Goal: Task Accomplishment & Management: Use online tool/utility

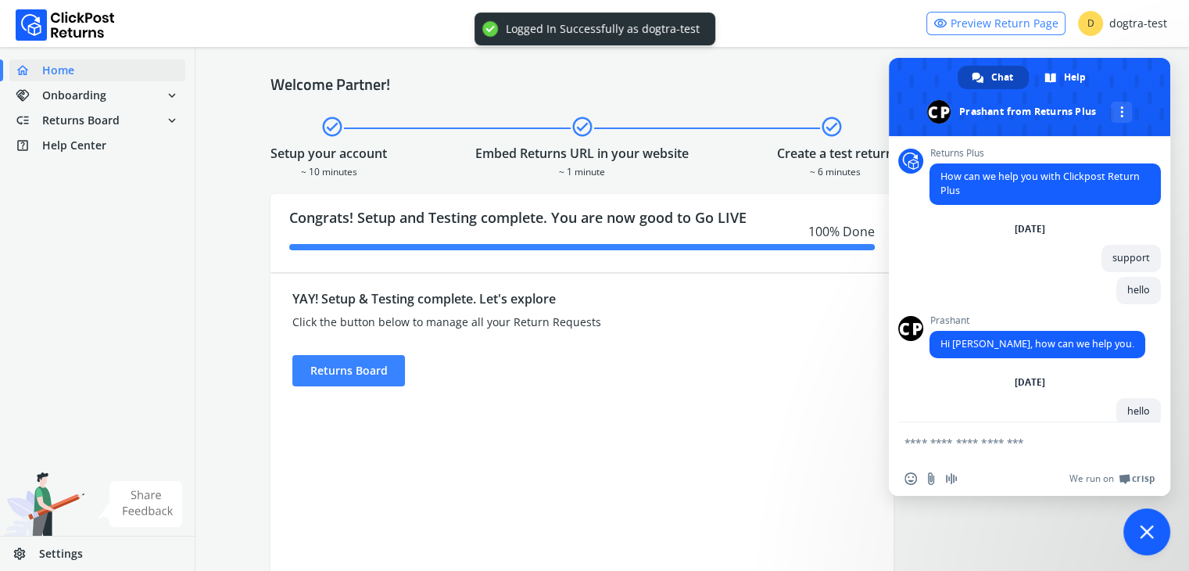
scroll to position [23, 0]
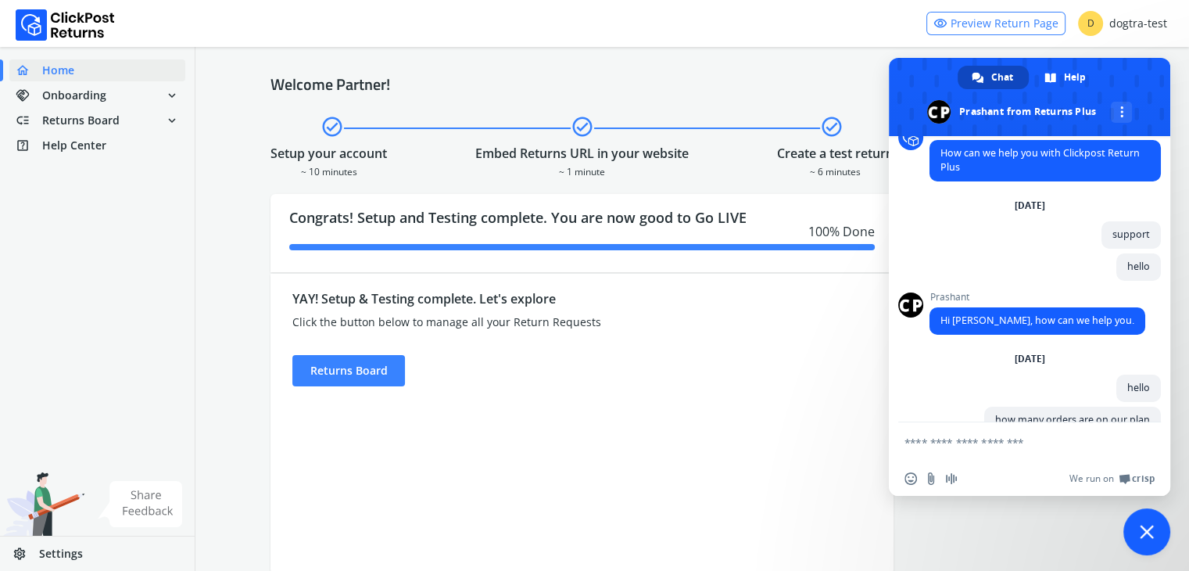
click at [1132, 79] on span at bounding box center [1030, 97] width 282 height 78
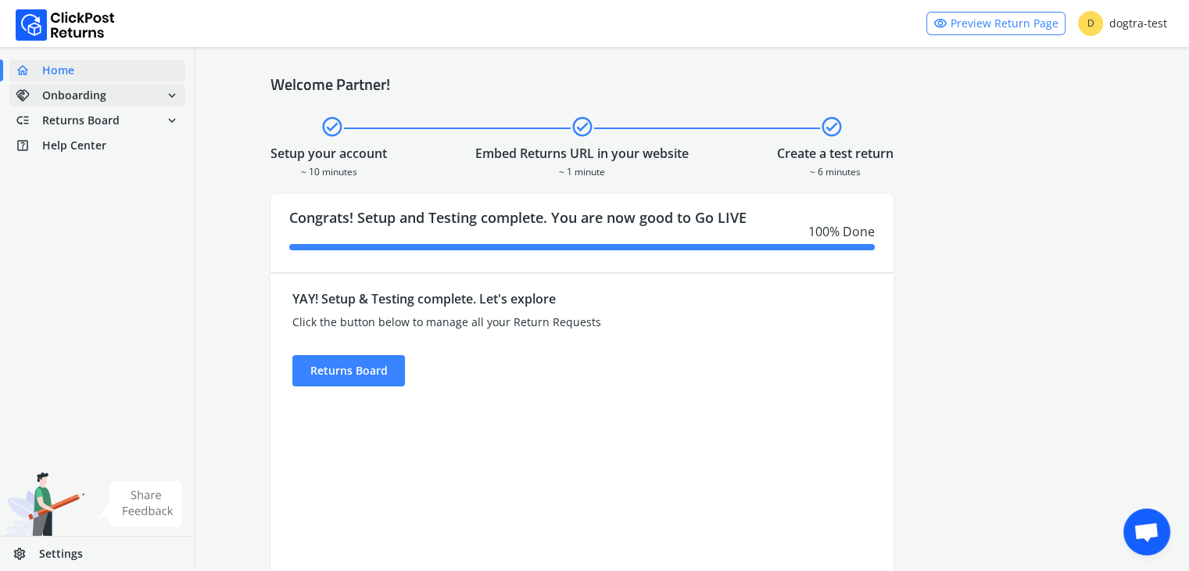
click at [60, 97] on span "Onboarding" at bounding box center [74, 96] width 64 height 16
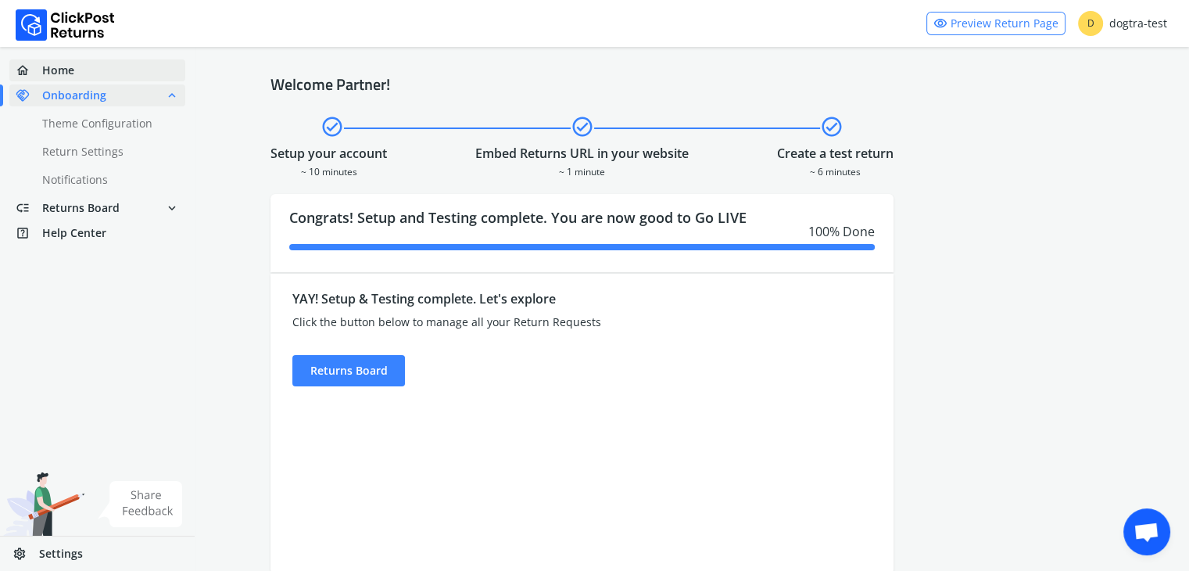
click at [76, 63] on link "home Home" at bounding box center [97, 70] width 176 height 22
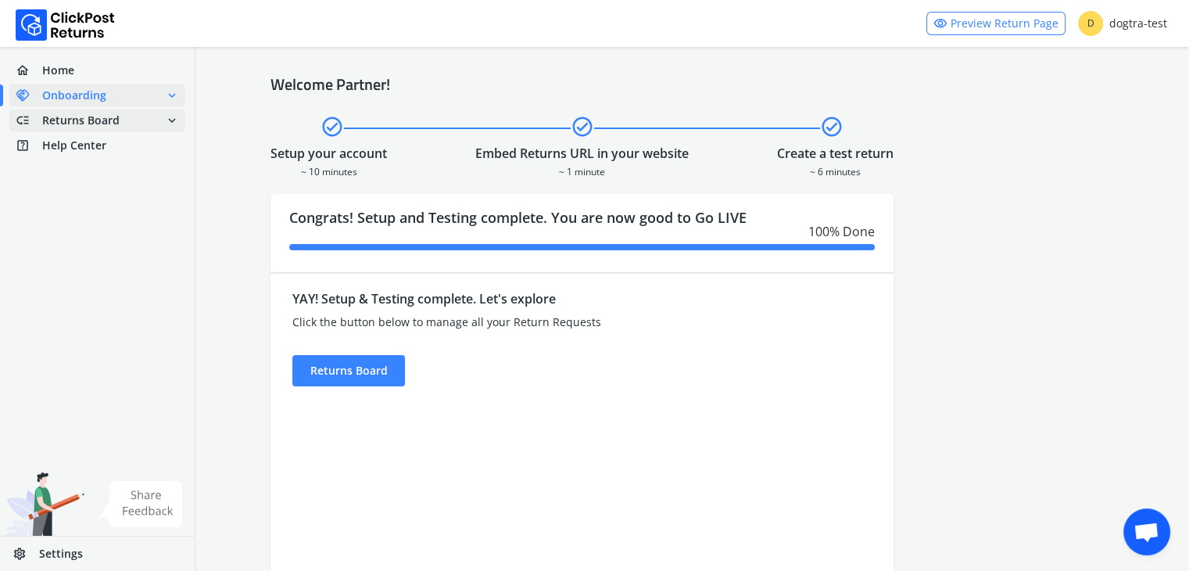
click at [80, 123] on span "Returns Board" at bounding box center [80, 121] width 77 height 16
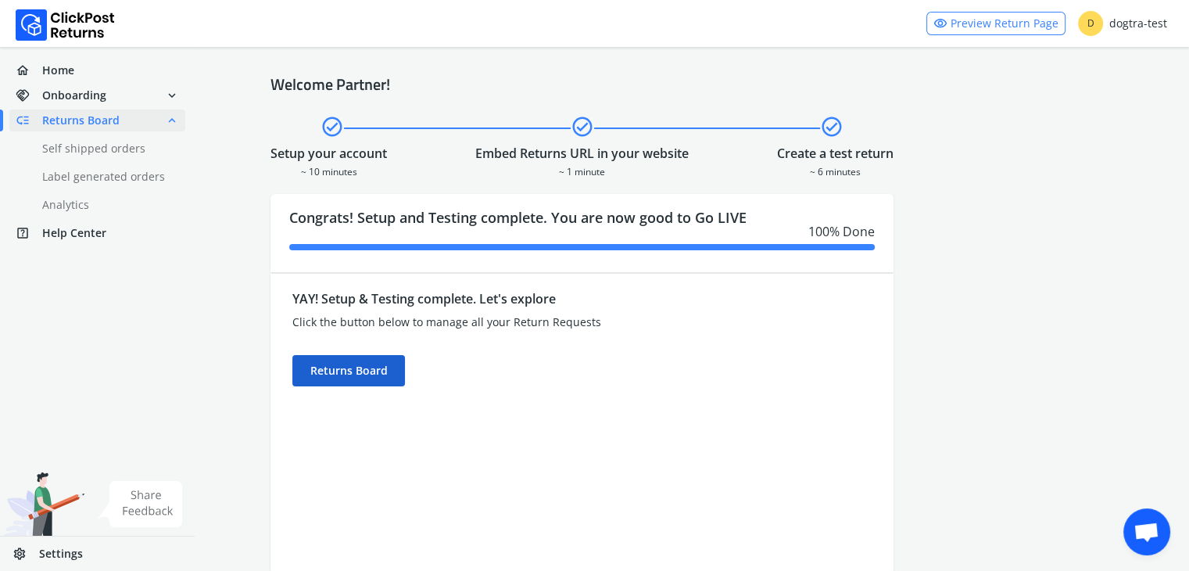
click at [325, 379] on div "Returns Board" at bounding box center [348, 370] width 113 height 31
